Goal: Information Seeking & Learning: Check status

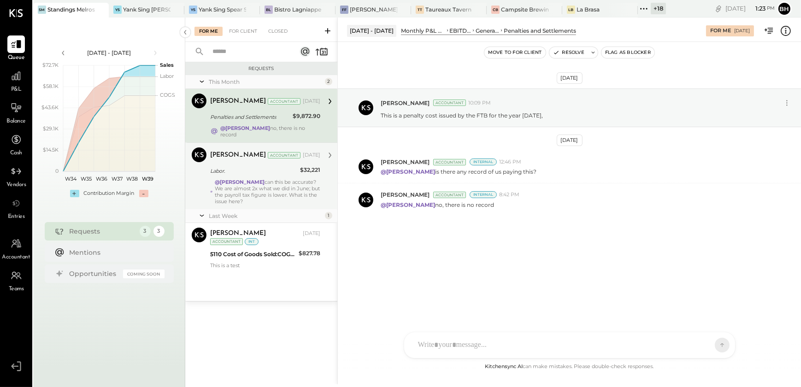
click at [255, 179] on strong "@[PERSON_NAME]" at bounding box center [240, 182] width 50 height 6
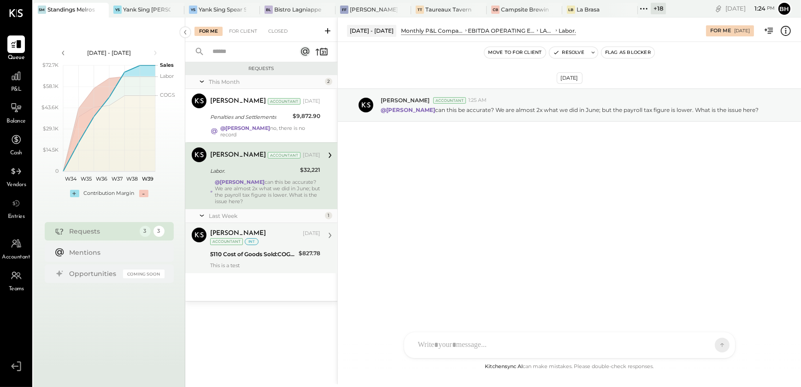
click at [277, 262] on div "This is a test" at bounding box center [265, 265] width 110 height 6
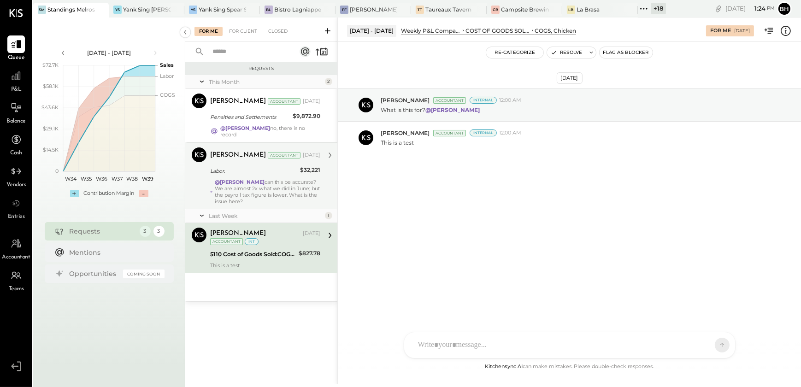
click at [271, 188] on div "@[PERSON_NAME] can this be accurate? We are almost 2x what we did in June; but …" at bounding box center [268, 192] width 106 height 26
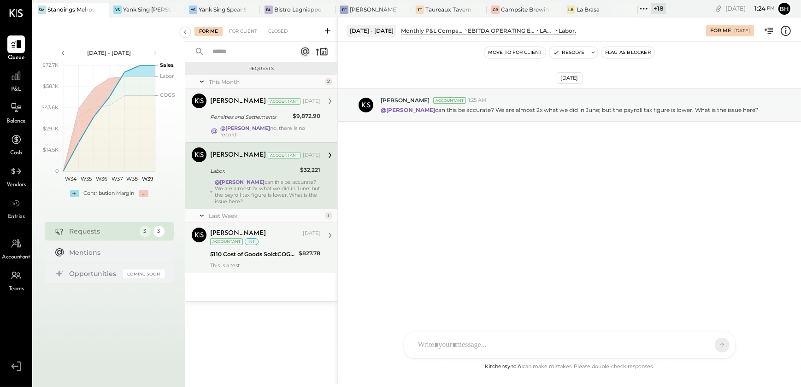
click at [265, 121] on div "Penalties and Settlements" at bounding box center [250, 116] width 80 height 9
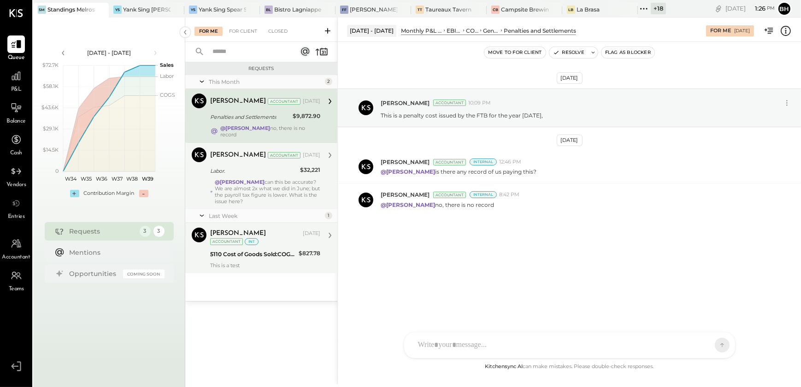
click at [271, 250] on div "5110 Cost of Goods Sold:COGS, Chicken" at bounding box center [253, 254] width 86 height 9
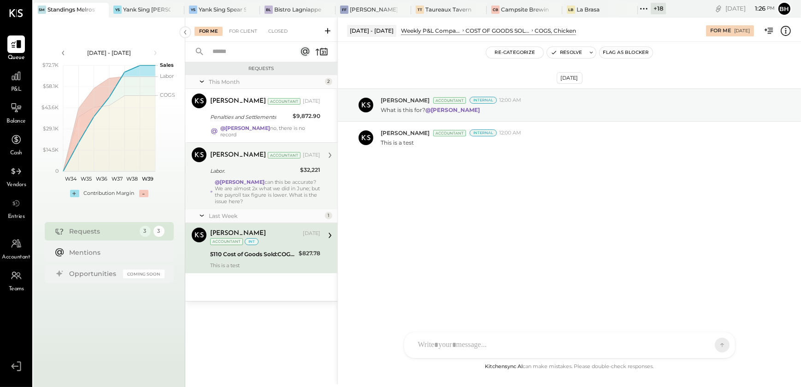
click at [261, 193] on div "@[PERSON_NAME] can this be accurate? We are almost 2x what we did in June; but …" at bounding box center [268, 192] width 106 height 26
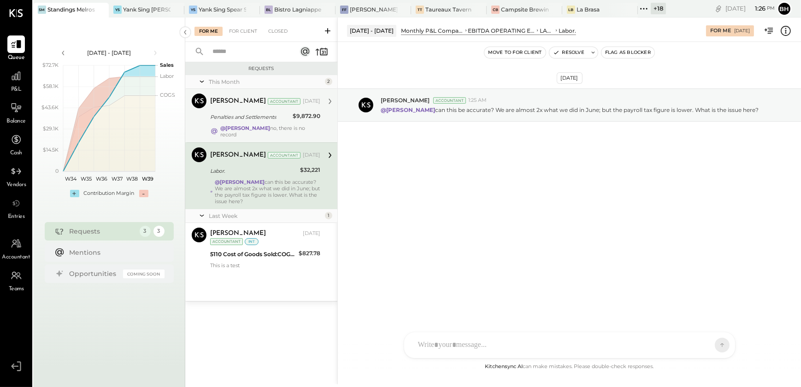
click at [263, 119] on div "Penalties and Settlements" at bounding box center [250, 116] width 80 height 9
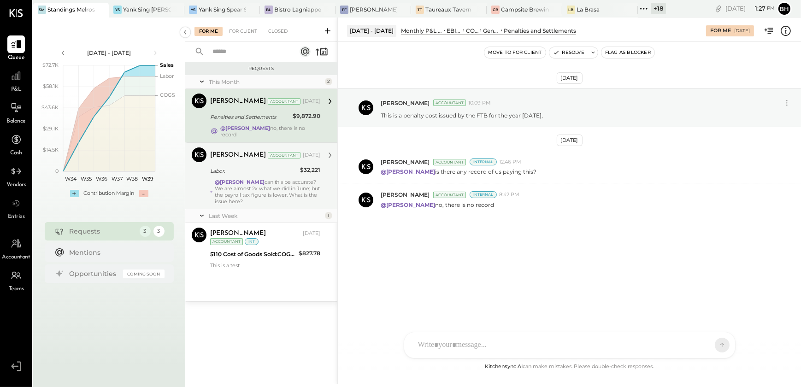
click at [402, 285] on div "[DATE] [PERSON_NAME] Accountant 10:09 PM This is a penalty cost issued by the F…" at bounding box center [569, 201] width 463 height 319
click at [14, 82] on icon at bounding box center [16, 76] width 12 height 12
